Goal: Download file/media

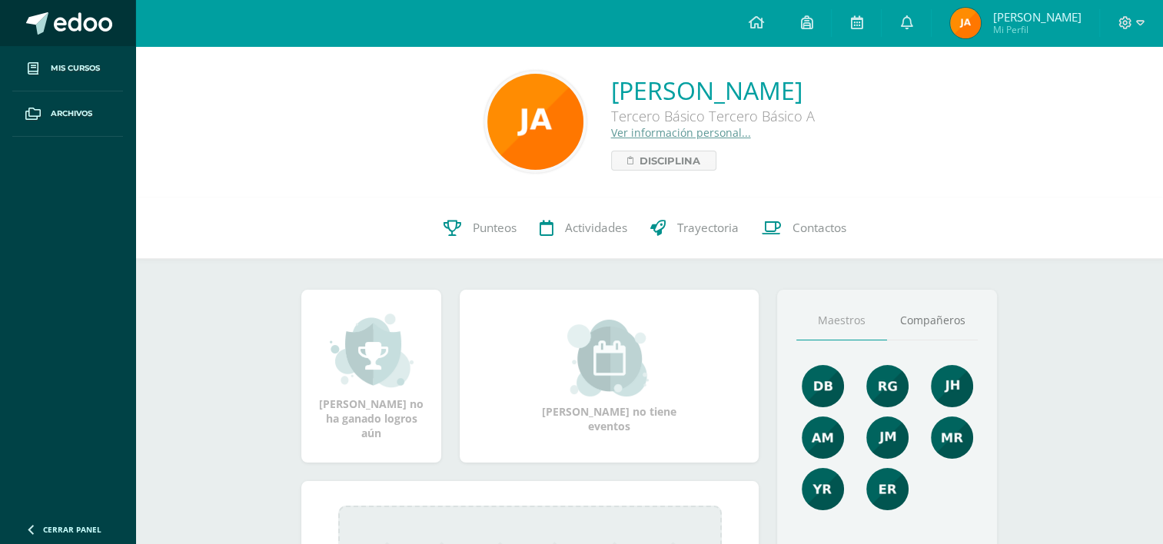
click at [37, 13] on span at bounding box center [37, 23] width 22 height 22
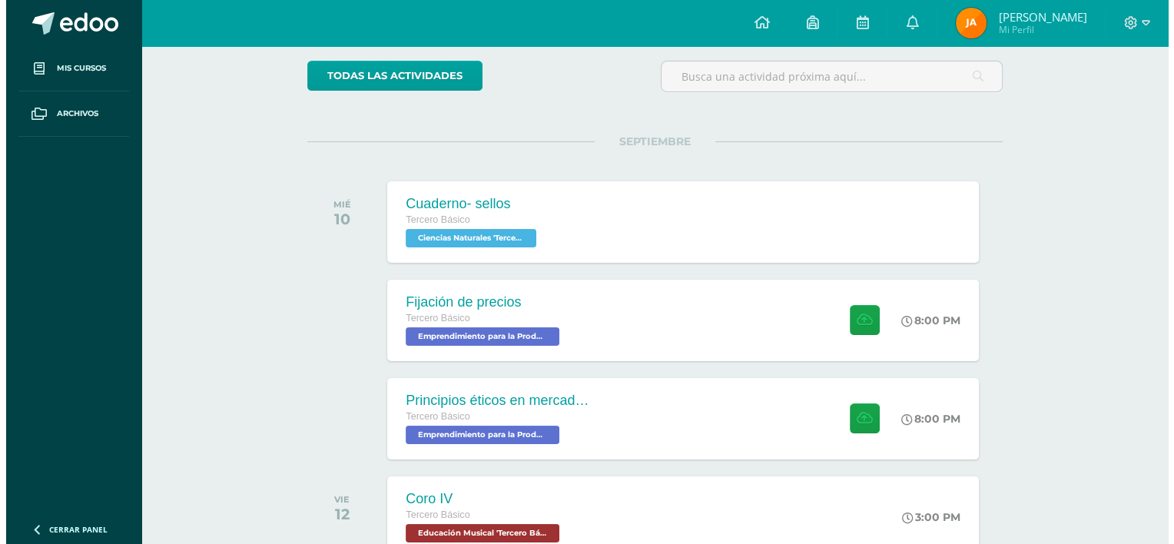
scroll to position [123, 0]
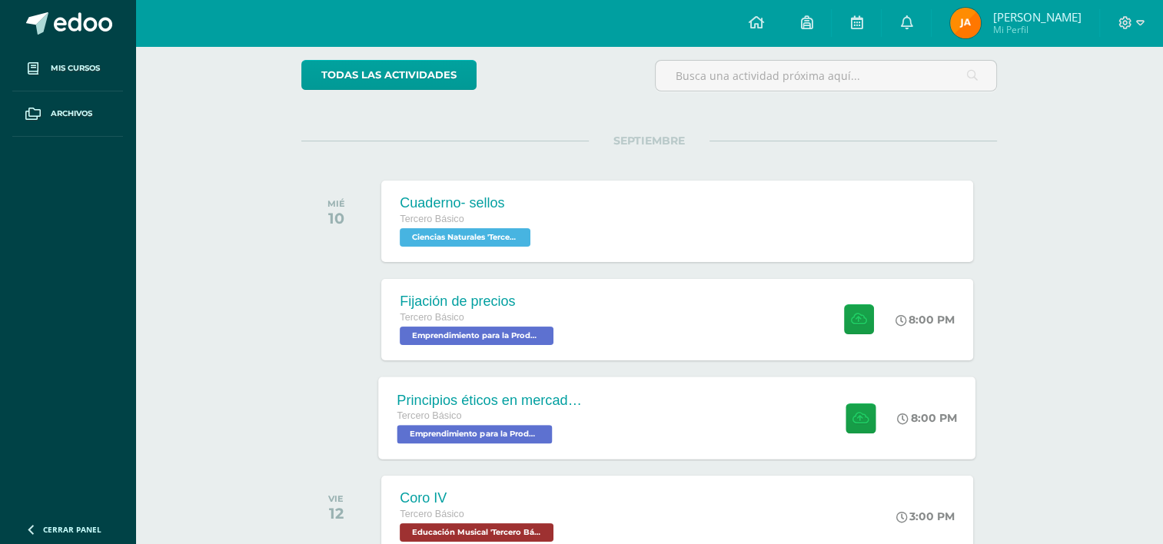
click at [609, 385] on div "Principios éticos en mercadotecnia y publicidad Tercero Básico Emprendimiento p…" at bounding box center [677, 418] width 597 height 82
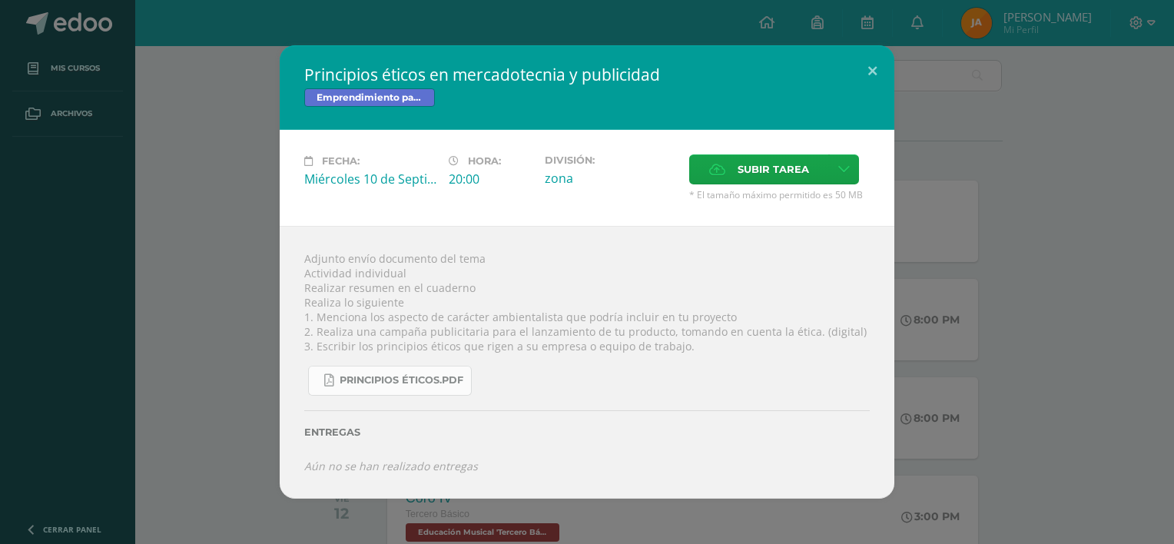
click at [432, 383] on span "Principios éticos.pdf" at bounding box center [402, 380] width 124 height 12
